Goal: Transaction & Acquisition: Purchase product/service

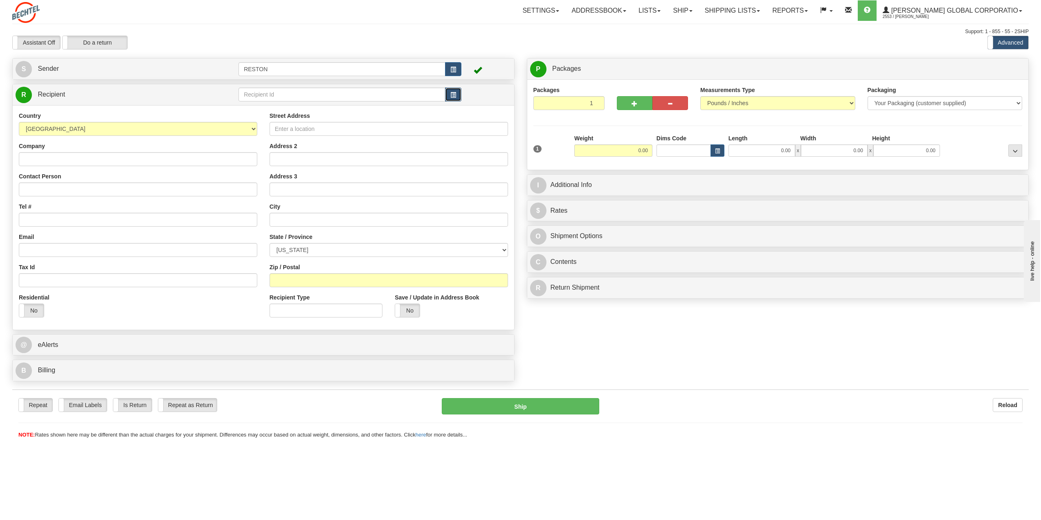
click at [450, 94] on span "button" at bounding box center [453, 94] width 6 height 5
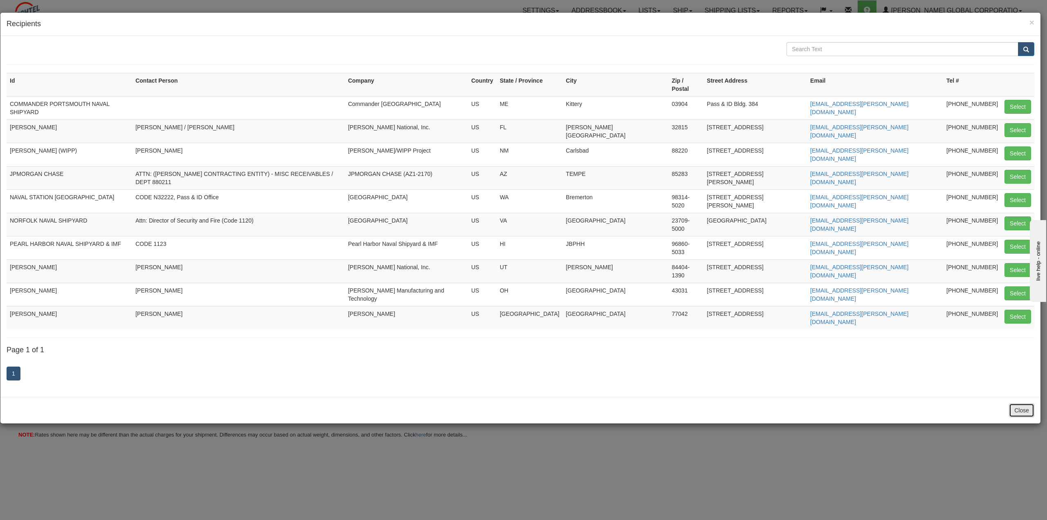
click at [1021, 403] on button "Close" at bounding box center [1021, 410] width 25 height 14
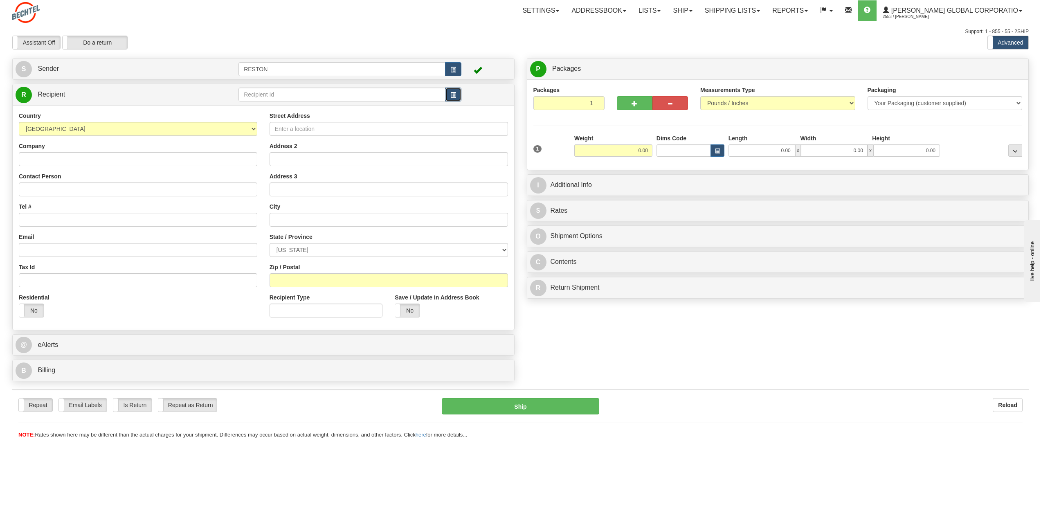
click at [458, 95] on button "button" at bounding box center [453, 95] width 16 height 14
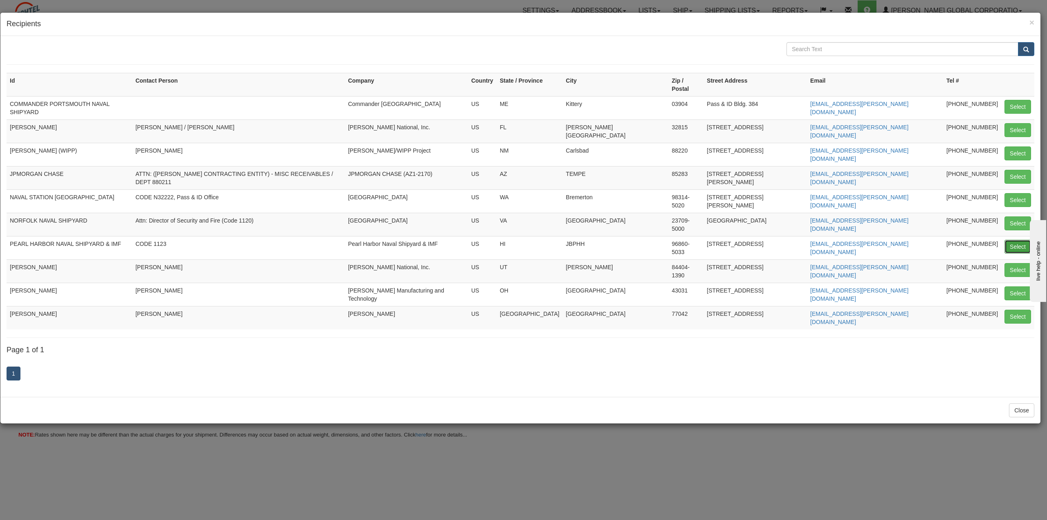
click at [1018, 240] on button "Select" at bounding box center [1017, 247] width 27 height 14
type input "PEARL HARBOR NAVAL SHIPYARD & IMF"
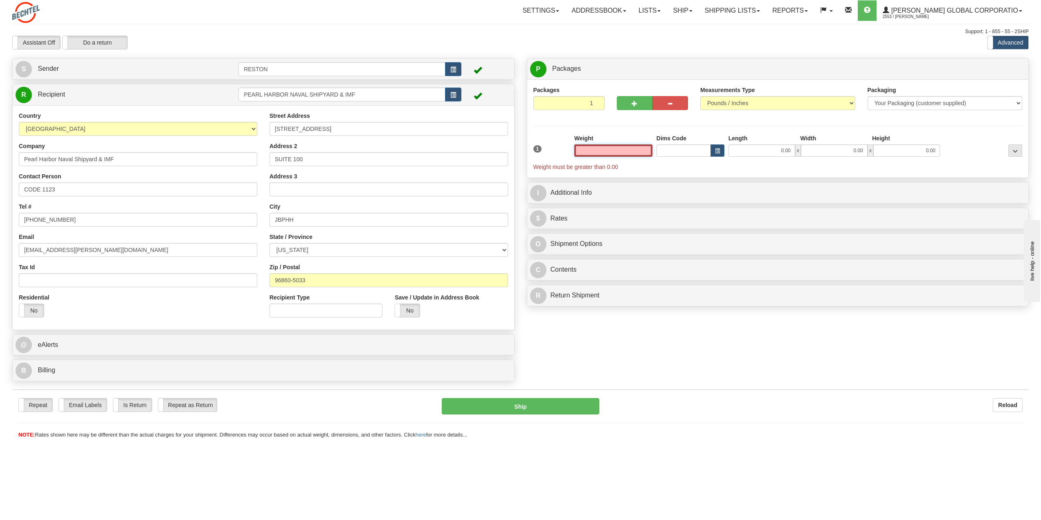
click at [607, 150] on input "text" at bounding box center [613, 150] width 78 height 12
type input "0.50"
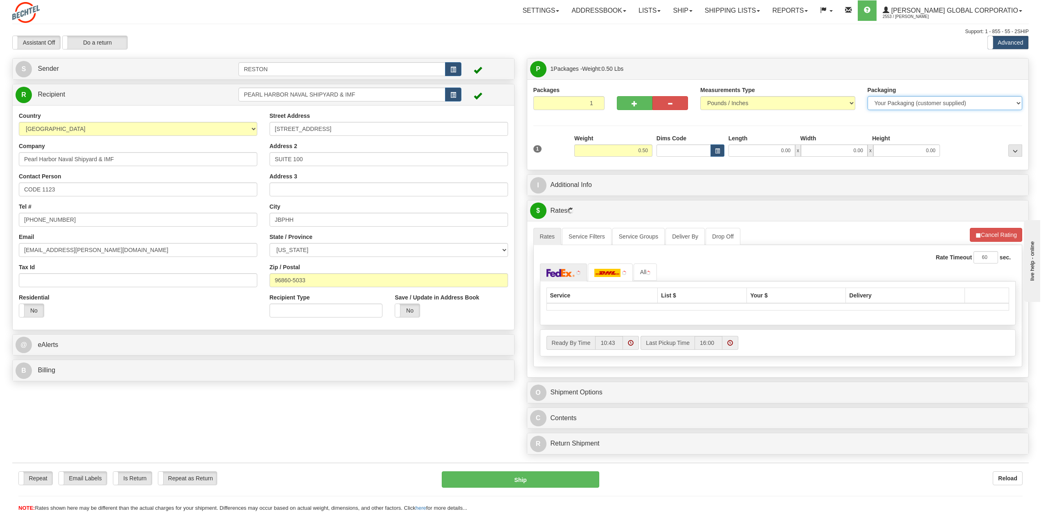
click at [905, 98] on select "Your Packaging (customer supplied) Envelope (carrier supplied) Pack (carrier su…" at bounding box center [944, 103] width 155 height 14
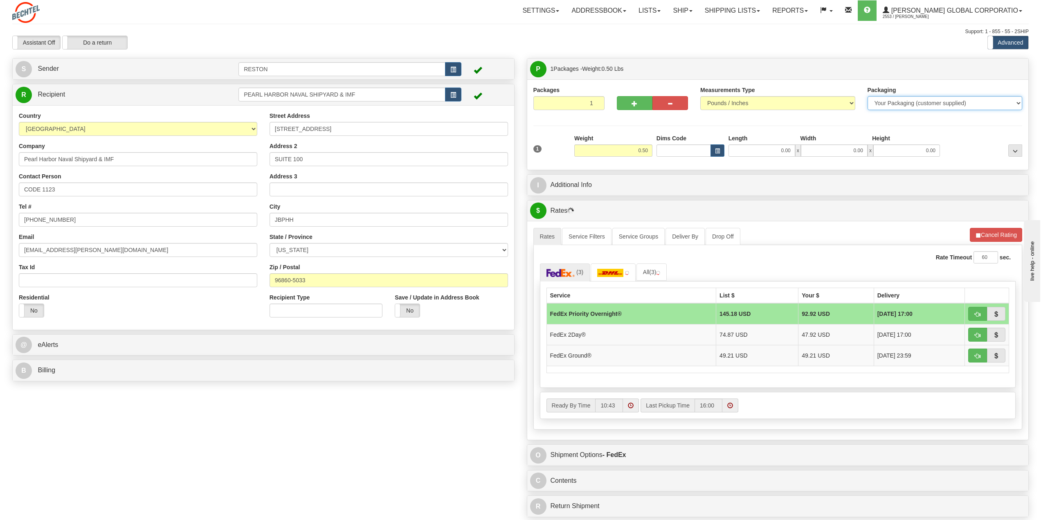
select select "2"
click at [867, 96] on select "Your Packaging (customer supplied) Envelope (carrier supplied) Pack (carrier su…" at bounding box center [944, 103] width 155 height 14
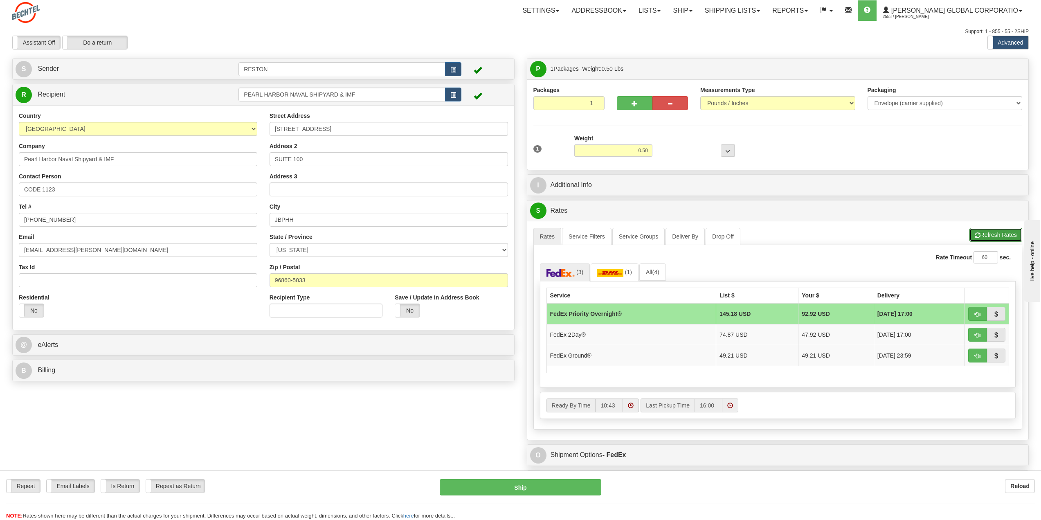
click at [992, 236] on button "Refresh Rates" at bounding box center [995, 235] width 53 height 14
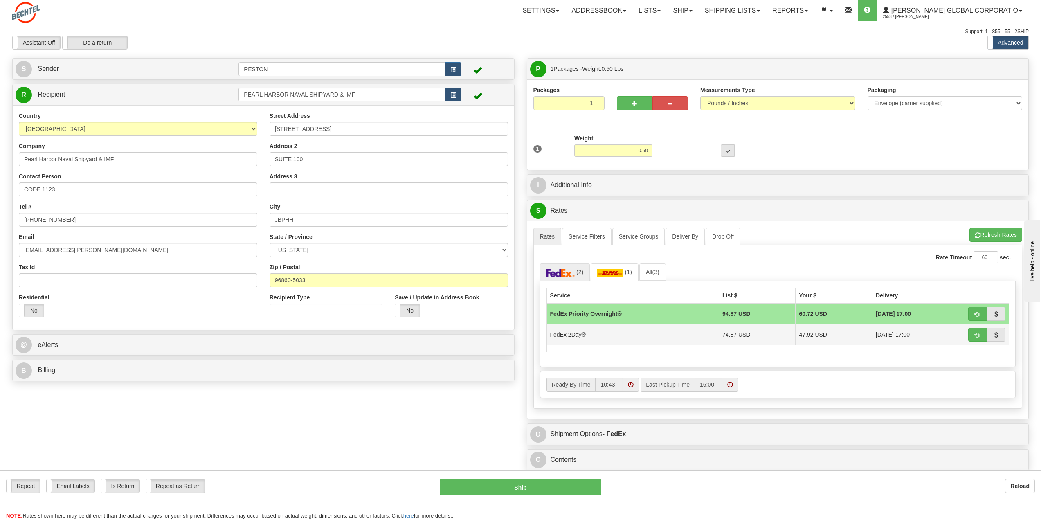
click at [685, 337] on td "FedEx 2Day®" at bounding box center [632, 334] width 173 height 21
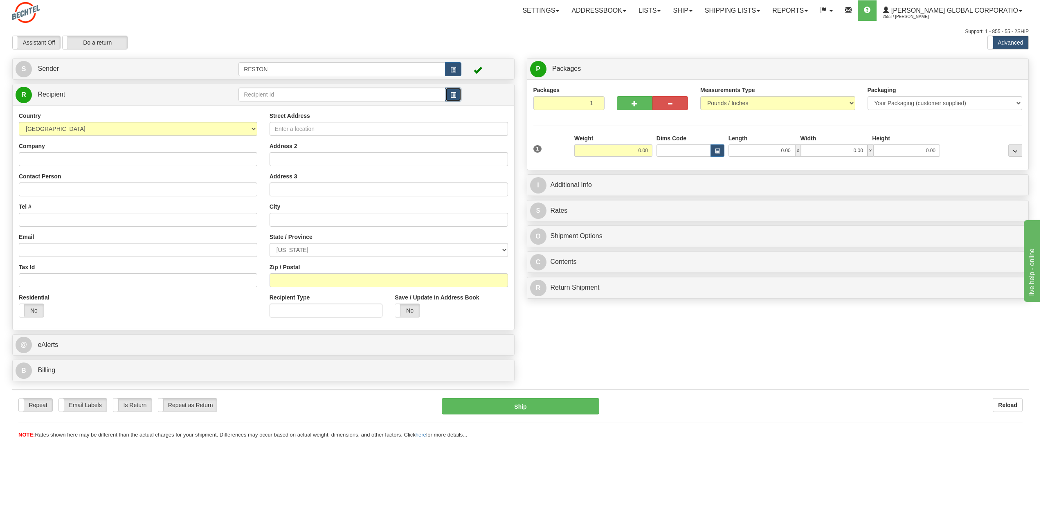
click at [458, 92] on button "button" at bounding box center [453, 95] width 16 height 14
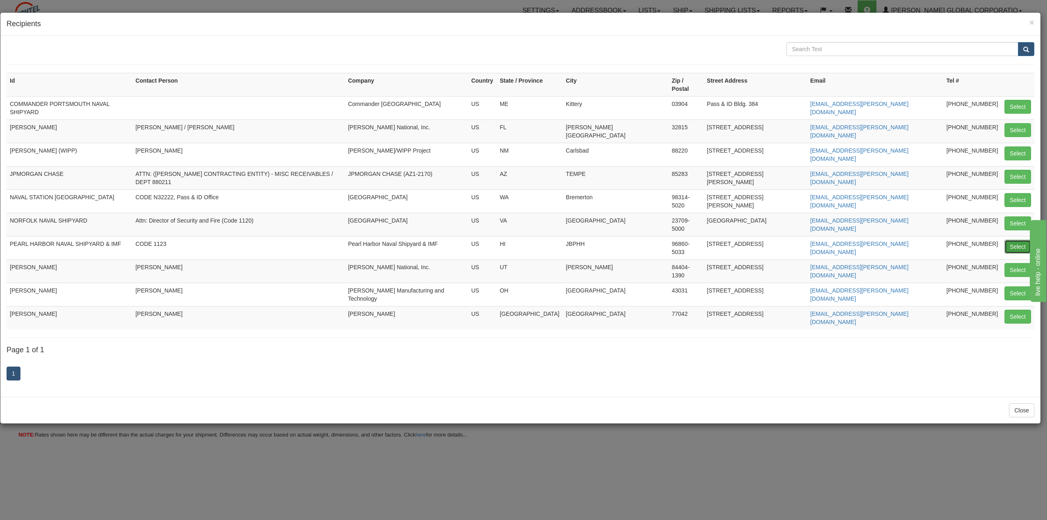
click at [1014, 240] on button "Select" at bounding box center [1017, 247] width 27 height 14
type input "PEARL HARBOR NAVAL SHIPYARD & IMF"
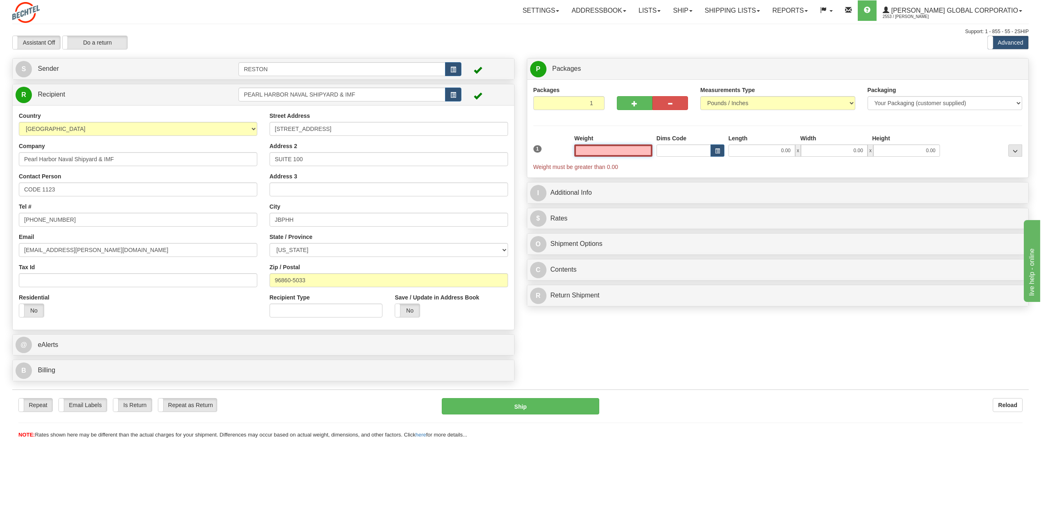
click at [633, 154] on input "text" at bounding box center [613, 150] width 78 height 12
type input "0.50"
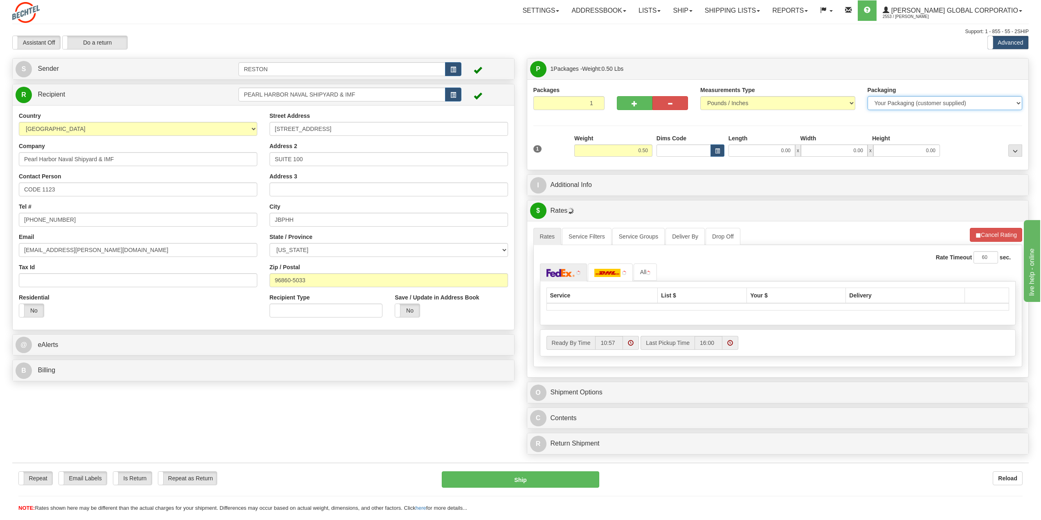
click at [910, 104] on select "Your Packaging (customer supplied) Envelope (carrier supplied) Pack (carrier su…" at bounding box center [944, 103] width 155 height 14
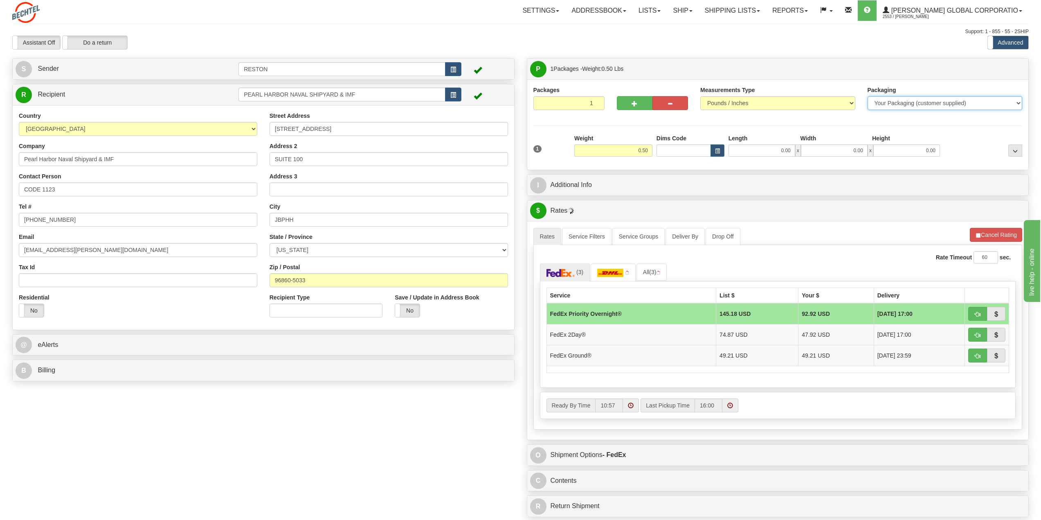
select select "2"
click at [867, 96] on select "Your Packaging (customer supplied) Envelope (carrier supplied) Pack (carrier su…" at bounding box center [944, 103] width 155 height 14
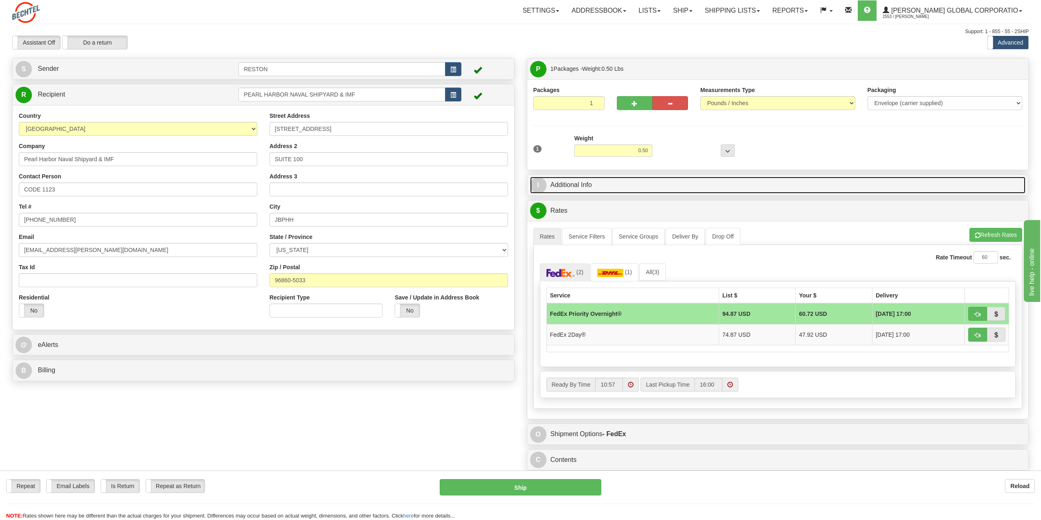
click at [562, 189] on link "I Additional Info" at bounding box center [778, 185] width 496 height 17
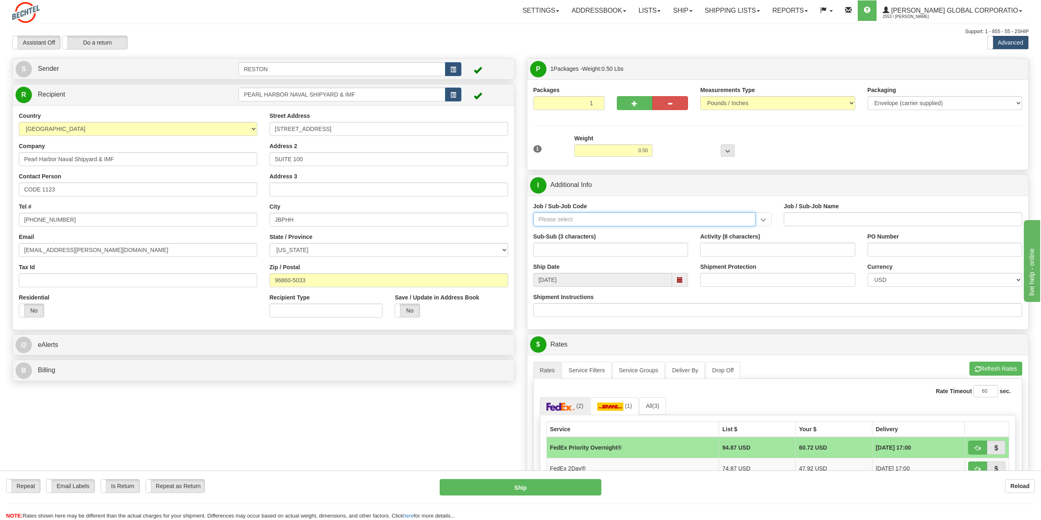
click at [678, 221] on input "Job / Sub-Job Code" at bounding box center [644, 219] width 222 height 14
type input "26307-990"
click at [579, 233] on div "26307-990" at bounding box center [642, 231] width 214 height 9
type input "NAVSEA - SIOP MODEL DEVELOPMENT AND SUPPORT - NAV"
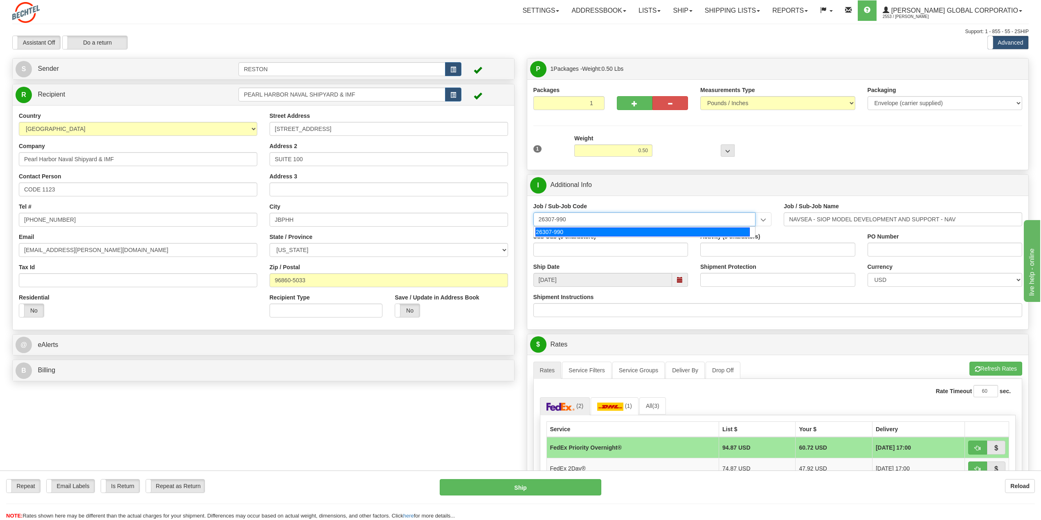
type input "26307-990"
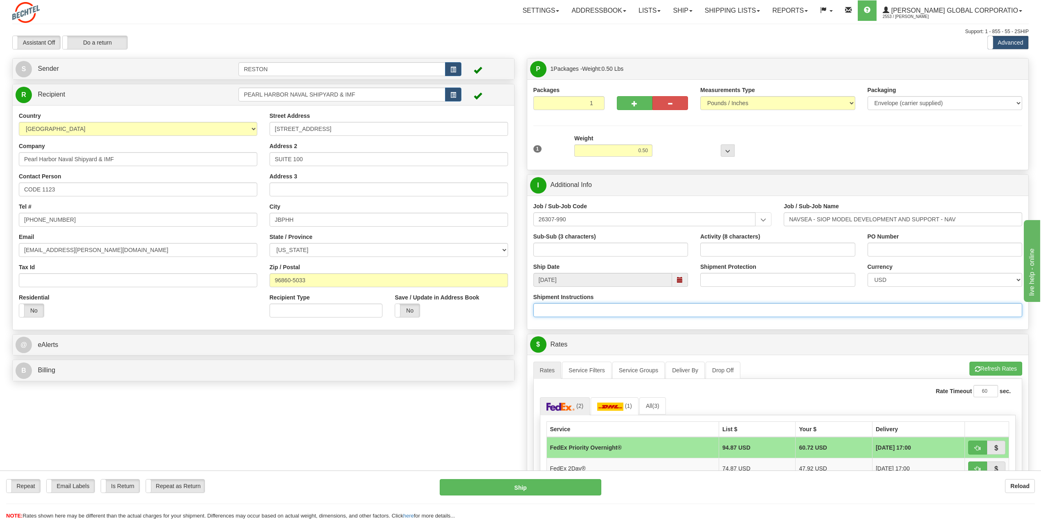
click at [596, 306] on input "Shipment Instructions" at bounding box center [777, 310] width 489 height 14
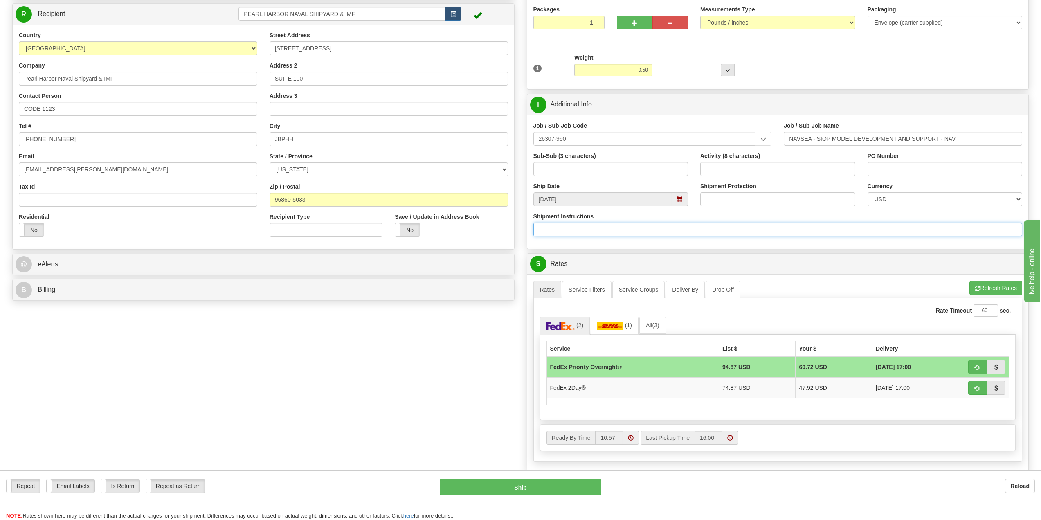
scroll to position [82, 0]
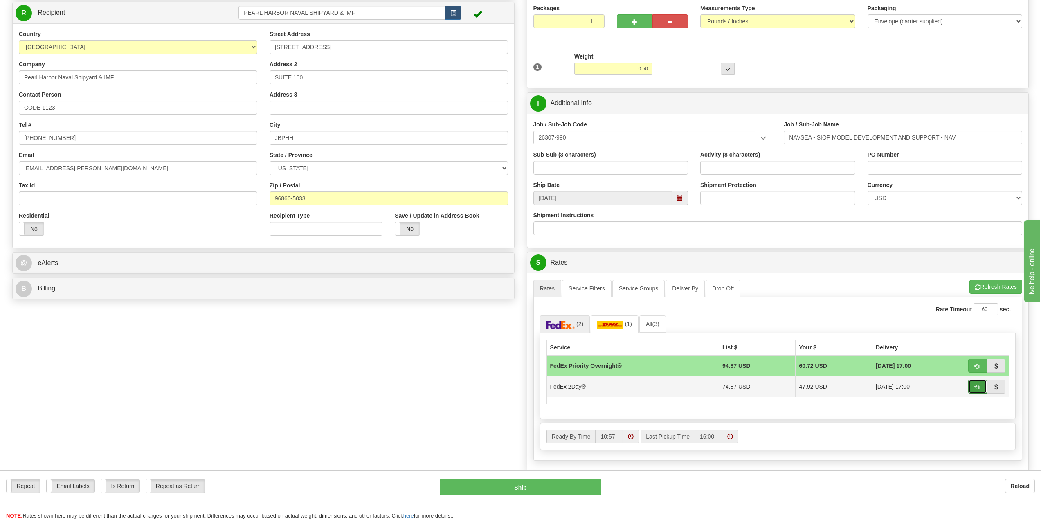
click at [974, 384] on span "button" at bounding box center [977, 386] width 6 height 5
type input "03"
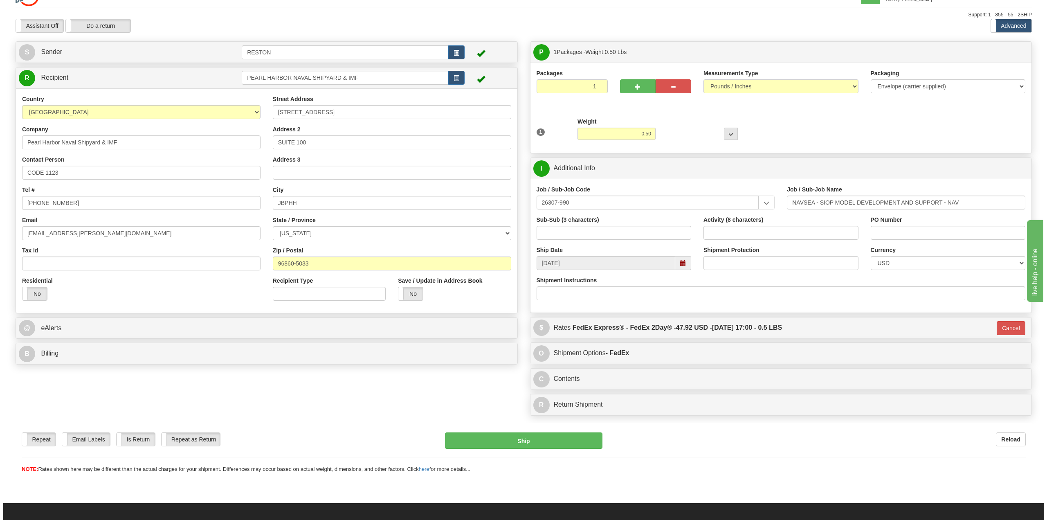
scroll to position [0, 0]
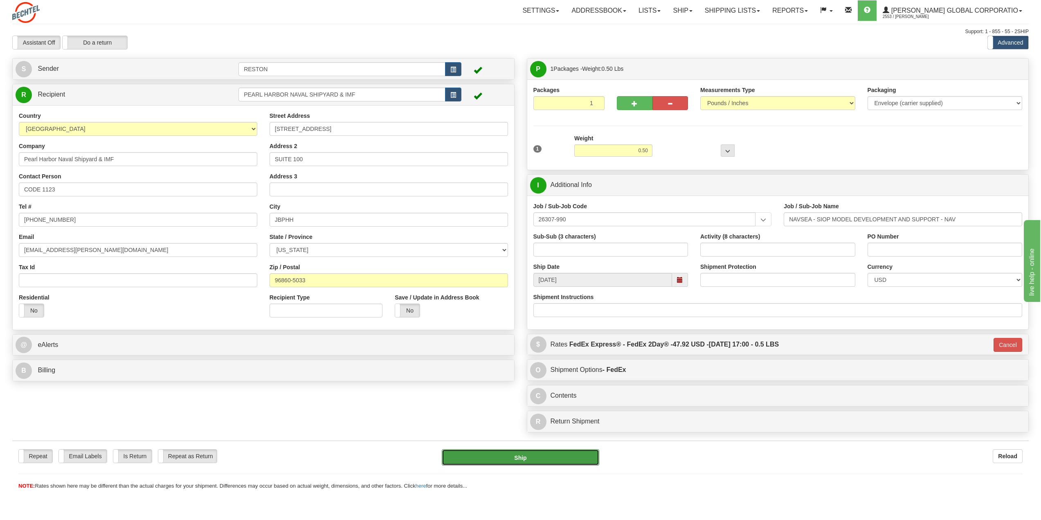
click at [518, 458] on button "Ship" at bounding box center [520, 457] width 157 height 16
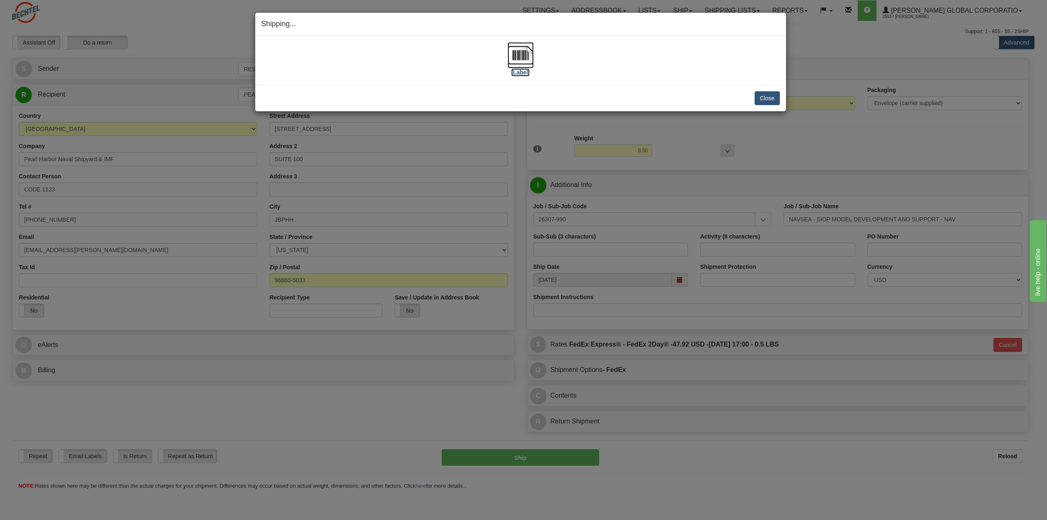
click at [520, 72] on label "[Label]" at bounding box center [520, 72] width 19 height 8
click at [772, 98] on button "Close" at bounding box center [766, 98] width 25 height 14
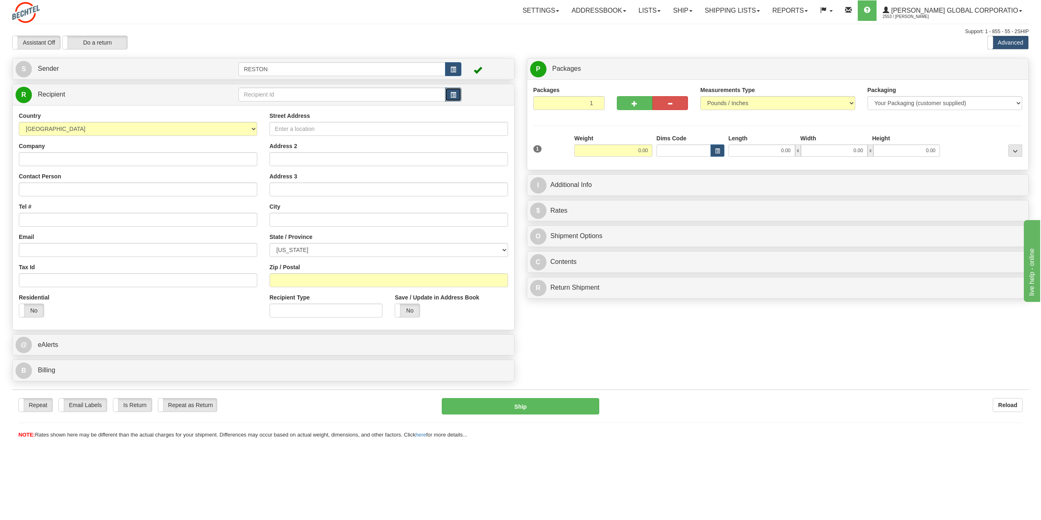
click at [454, 95] on span "button" at bounding box center [453, 94] width 6 height 5
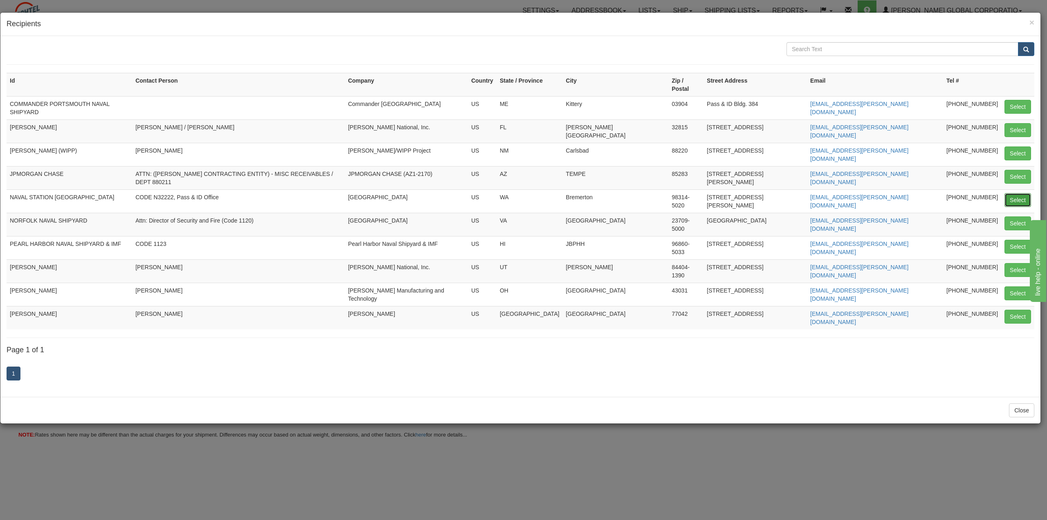
click at [1018, 193] on button "Select" at bounding box center [1017, 200] width 27 height 14
type input "NAVAL STATION [GEOGRAPHIC_DATA]"
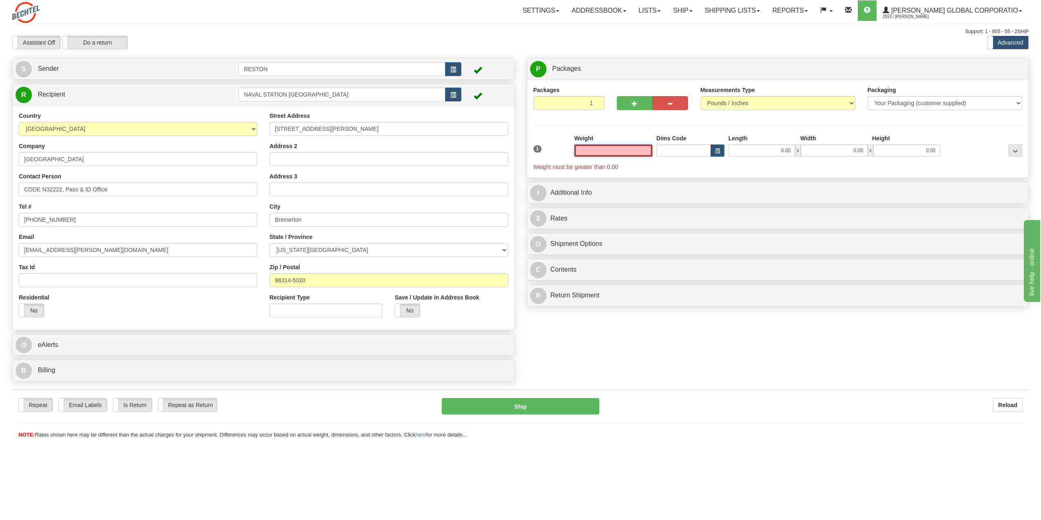
click at [646, 151] on input "text" at bounding box center [613, 150] width 78 height 12
type input "0.50"
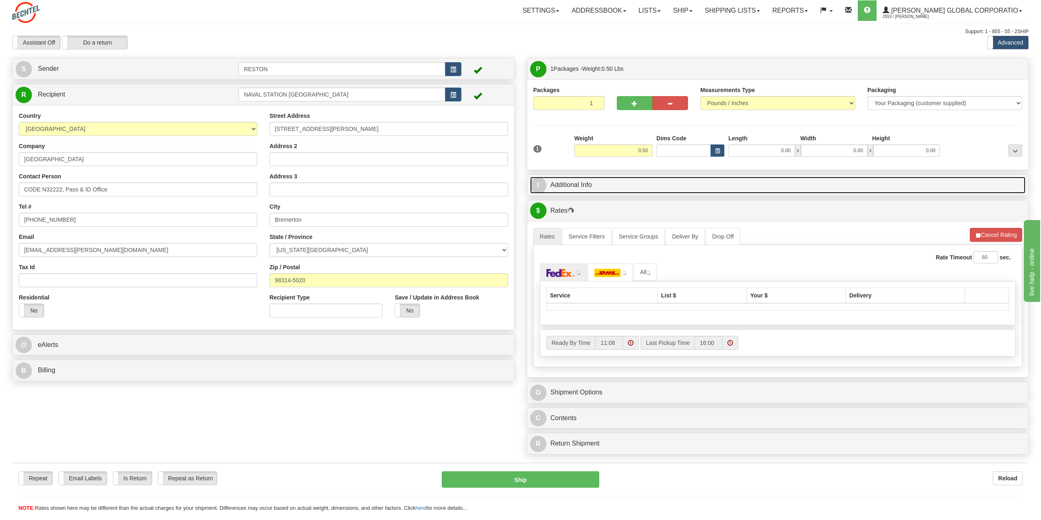
click at [570, 186] on link "I Additional Info" at bounding box center [778, 185] width 496 height 17
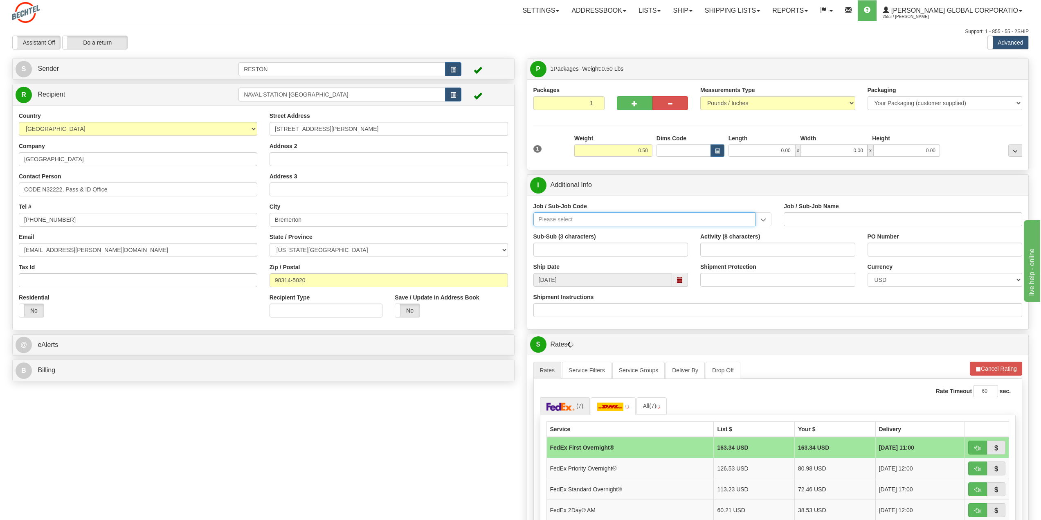
click at [558, 217] on input "Job / Sub-Job Code" at bounding box center [644, 219] width 222 height 14
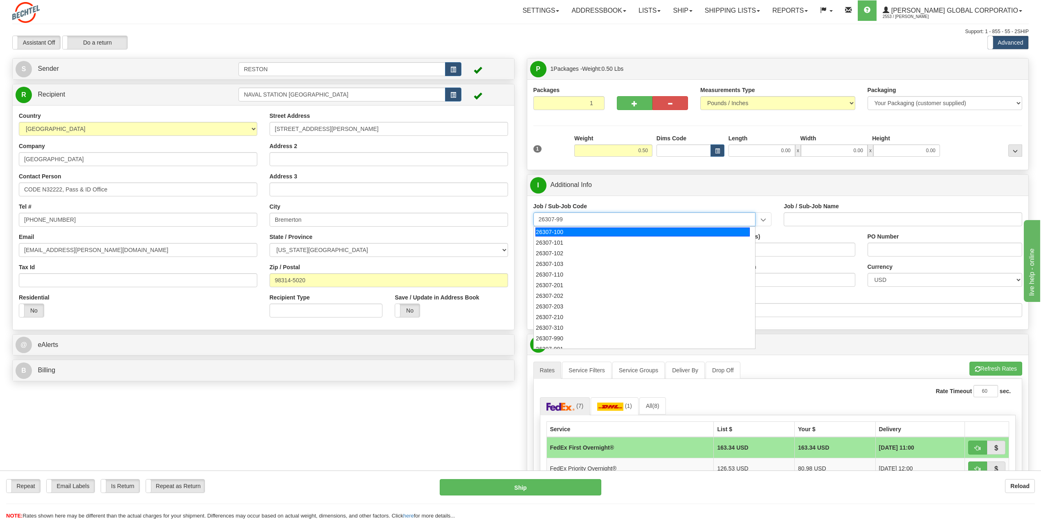
type input "26307-990"
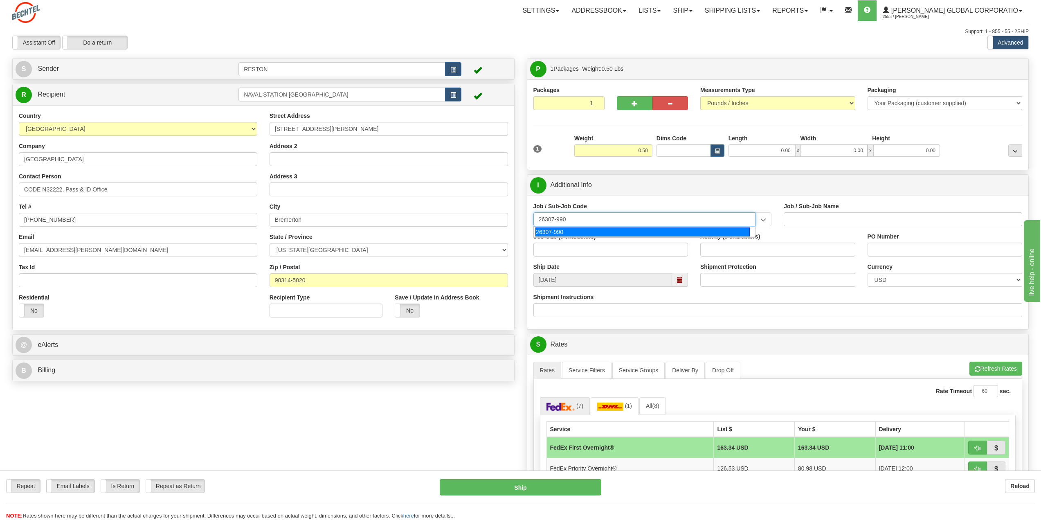
click at [564, 232] on div "26307-990" at bounding box center [642, 231] width 214 height 9
type input "NAVSEA - SIOP MODEL DEVELOPMENT AND SUPPORT - NAV"
type input "26307-990"
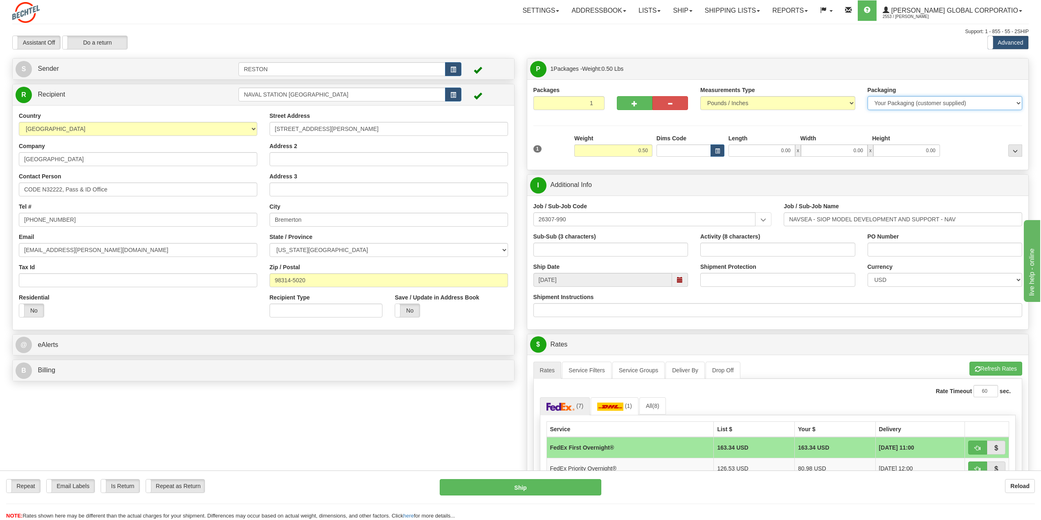
click at [907, 98] on select "Your Packaging (customer supplied) Envelope (carrier supplied) Pack (carrier su…" at bounding box center [944, 103] width 155 height 14
select select "2"
click at [867, 96] on select "Your Packaging (customer supplied) Envelope (carrier supplied) Pack (carrier su…" at bounding box center [944, 103] width 155 height 14
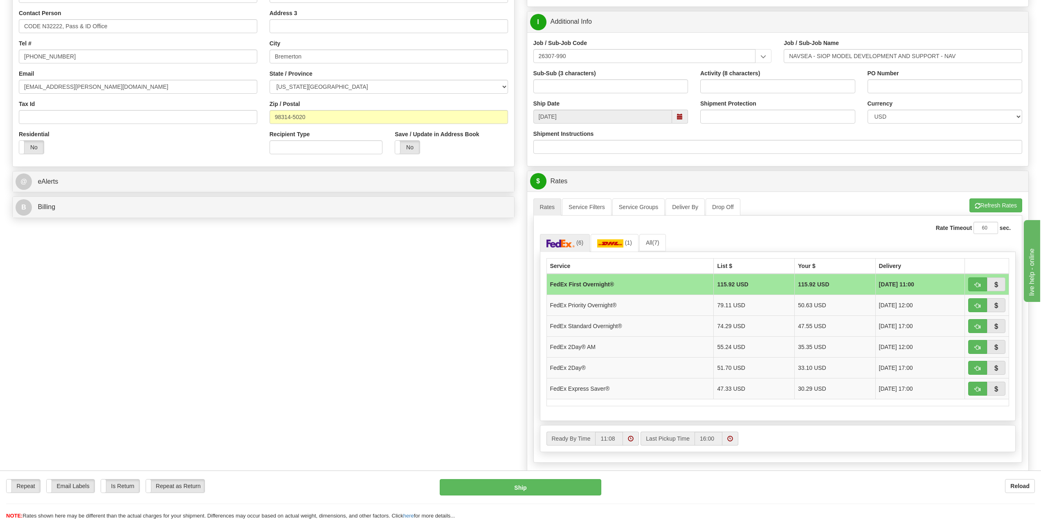
scroll to position [164, 0]
click at [979, 366] on span "button" at bounding box center [977, 367] width 6 height 5
type input "03"
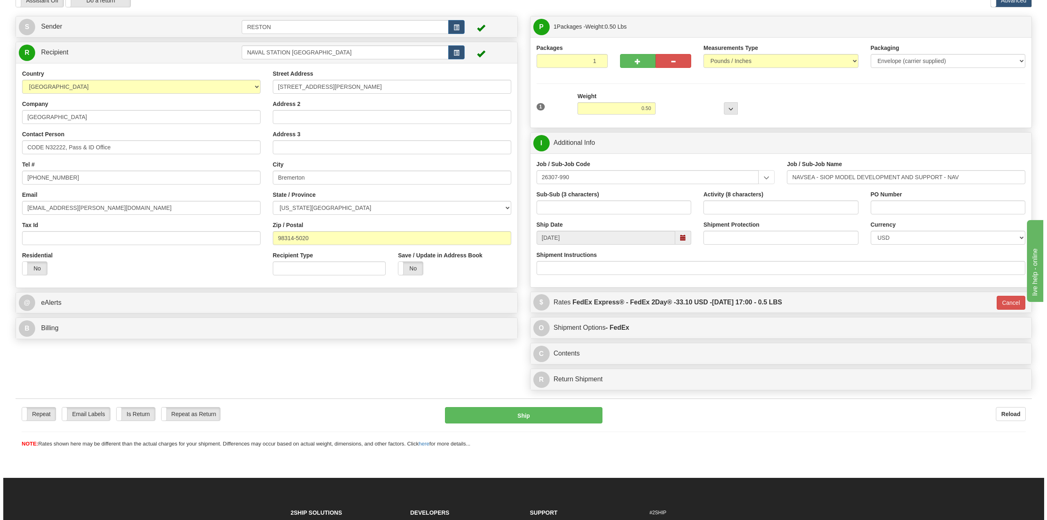
scroll to position [41, 0]
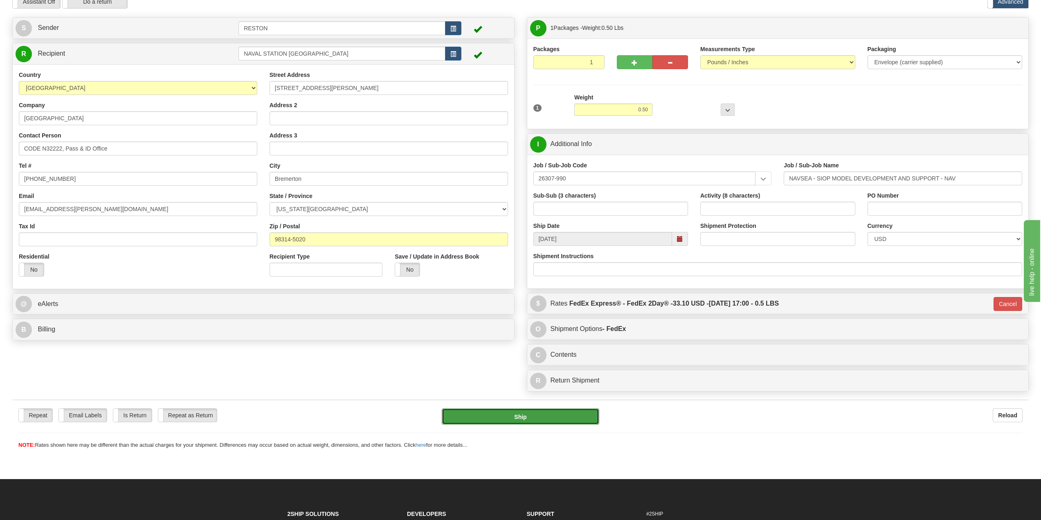
click at [517, 415] on button "Ship" at bounding box center [520, 416] width 157 height 16
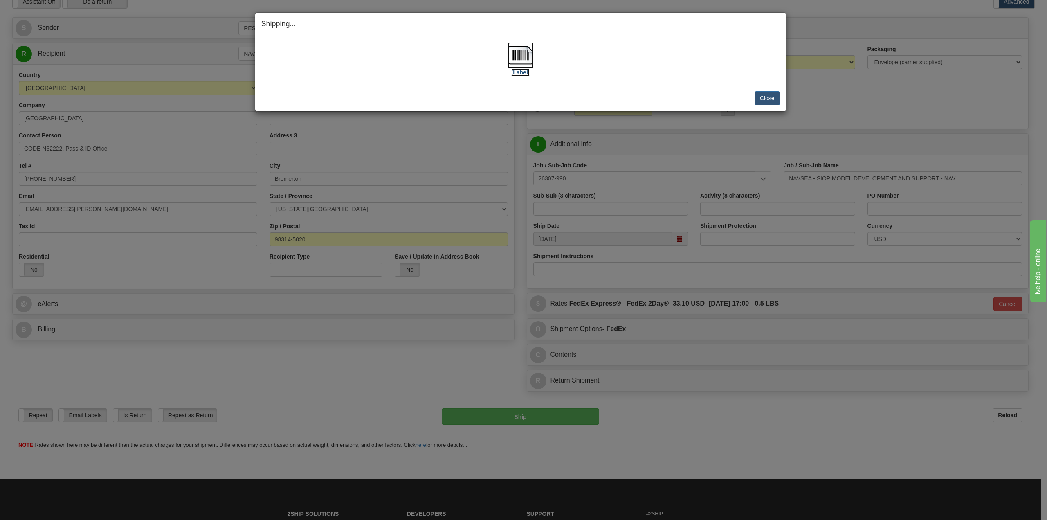
click at [524, 72] on label "[Label]" at bounding box center [520, 72] width 19 height 8
